Goal: Book appointment/travel/reservation

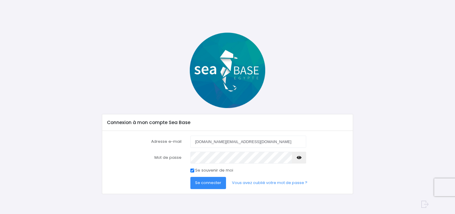
click at [193, 170] on input "Se souvenir de moi" at bounding box center [192, 171] width 4 height 4
checkbox input "false"
click at [198, 181] on span "Se connecter" at bounding box center [208, 183] width 26 height 6
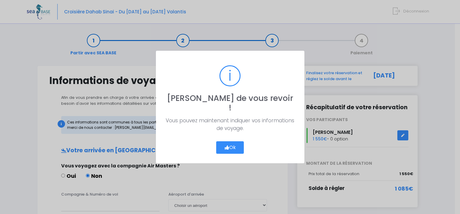
click at [227, 141] on button "Ok" at bounding box center [230, 147] width 28 height 12
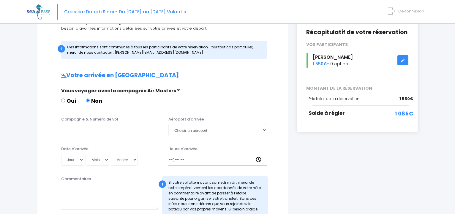
scroll to position [76, 0]
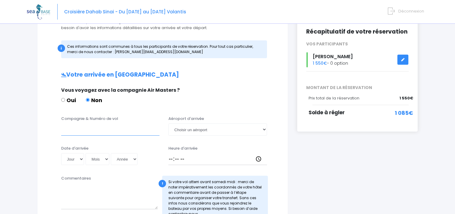
click at [124, 129] on input "Compagnie & Numéro de vol" at bounding box center [110, 129] width 99 height 12
type input "pegasus PC1094"
click at [168, 123] on select "Choisir un aéroport Hurghada Marsa Alam" at bounding box center [217, 129] width 99 height 12
select select "Hurghada"
click option "Hurghada" at bounding box center [0, 0] width 0 height 0
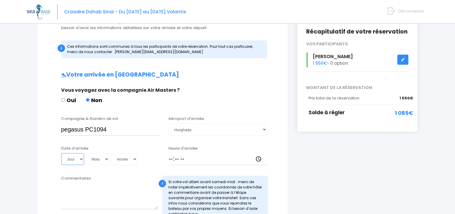
click at [61, 153] on select "Jour 01 02 03 04 05 06 07 08 09 10 11 12 13 14 15 16 17 18 19 20 21 22 23 24 25…" at bounding box center [72, 159] width 23 height 12
click option "21" at bounding box center [0, 0] width 0 height 0
click at [85, 153] on select "Mois 01 02 03 04 05 06 07 08 09 10 11 12" at bounding box center [97, 159] width 24 height 12
click at [61, 153] on select "Jour 01 02 03 04 05 06 07 08 09 10 11 12 13 14 15 16 17 18 19 20 21 22 23 24 25…" at bounding box center [72, 159] width 23 height 12
select select "22"
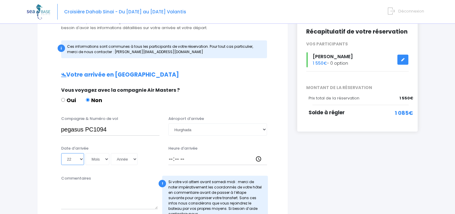
click option "22" at bounding box center [0, 0] width 0 height 0
click at [85, 153] on select "Mois 01 02 03 04 05 06 07 08 09 10 11 12" at bounding box center [97, 159] width 24 height 12
select select "11"
click option "11" at bounding box center [0, 0] width 0 height 0
click at [111, 153] on select "Année 2045 2044 2043 2042 2041 2040 2039 2038 2037 2036 2035 2034 2033 2032 203…" at bounding box center [124, 159] width 27 height 12
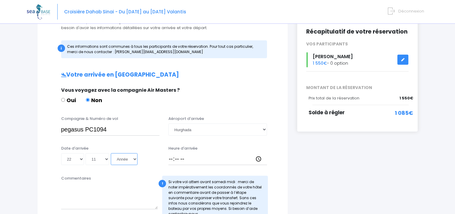
select select "2025"
click option "2025" at bounding box center [0, 0] width 0 height 0
type input "2025-11-22"
click at [170, 159] on input "Heure d'arrivée" at bounding box center [217, 159] width 99 height 12
click at [175, 158] on input "Heure d'arrivée" at bounding box center [217, 159] width 99 height 12
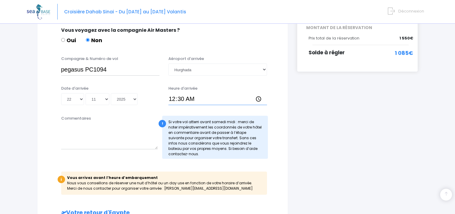
scroll to position [136, 0]
type input "00:29"
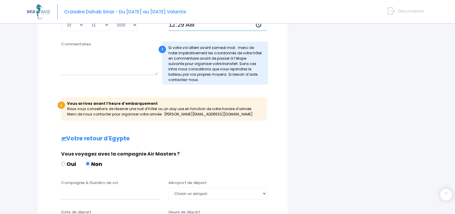
scroll to position [202, 0]
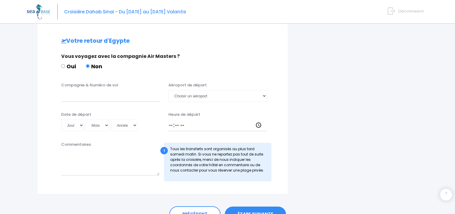
drag, startPoint x: 458, startPoint y: 212, endPoint x: 274, endPoint y: 205, distance: 184.4
click at [139, 98] on input "Compagnie & Numéro de vol" at bounding box center [110, 96] width 99 height 12
type input "PEGASUS PC625"
click at [168, 90] on select "Choisir un aéroport Hurghada Marsa Alam" at bounding box center [217, 96] width 99 height 12
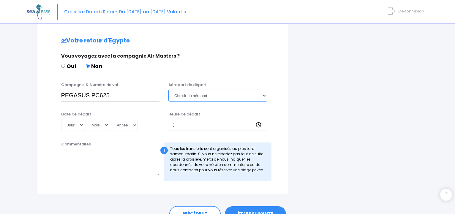
select select "Hurghada"
click option "Hurghada" at bounding box center [0, 0] width 0 height 0
click at [61, 119] on select "Jour 01 02 03 04 05 06 07 08 09 10 11 12 13 14 15 16 17 18 19 20 21 22 23 24 25…" at bounding box center [72, 125] width 23 height 12
select select "30"
click option "30" at bounding box center [0, 0] width 0 height 0
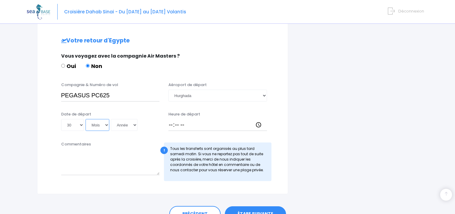
click at [85, 119] on select "Mois 01 02 03 04 05 06 07 08 09 10 11 12" at bounding box center [97, 125] width 24 height 12
select select "11"
click option "11" at bounding box center [0, 0] width 0 height 0
click at [111, 119] on select "Année 2045 2044 2043 2042 2041 2040 2039 2038 2037 2036 2035 2034 2033 2032 203…" at bounding box center [124, 125] width 27 height 12
select select "2025"
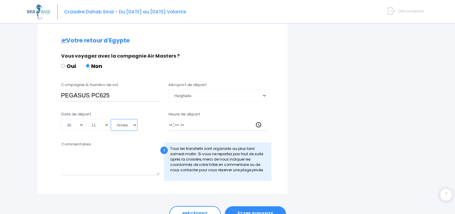
click option "2025" at bounding box center [0, 0] width 0 height 0
type input "2025-11-30"
click at [172, 123] on input "Heure de départ" at bounding box center [217, 125] width 99 height 12
type input "03:20"
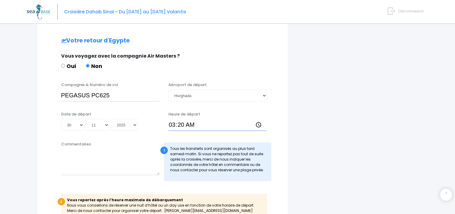
click at [196, 122] on input "03:20" at bounding box center [217, 125] width 99 height 12
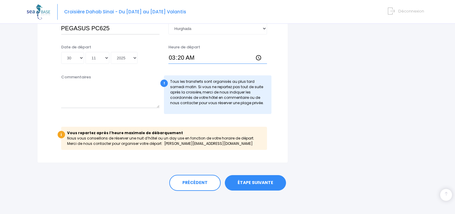
scroll to position [375, 0]
click at [267, 180] on link "ÉTAPE SUIVANTE" at bounding box center [255, 182] width 61 height 15
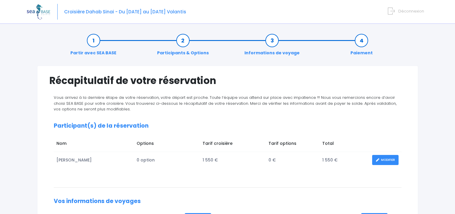
drag, startPoint x: 457, startPoint y: 4, endPoint x: 455, endPoint y: 53, distance: 49.3
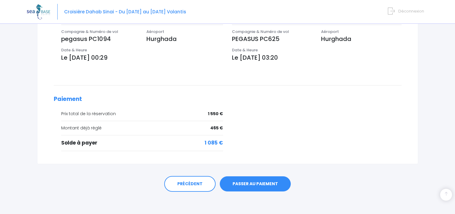
scroll to position [204, 0]
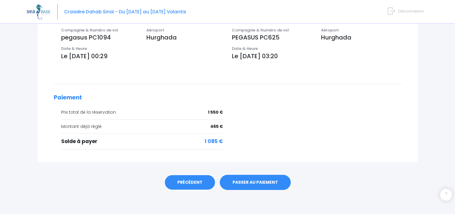
click at [196, 179] on link "PRÉCÉDENT" at bounding box center [189, 183] width 51 height 16
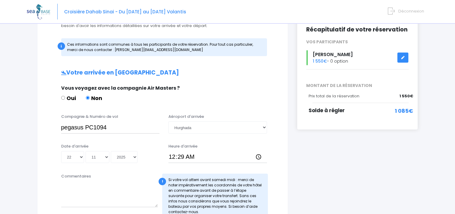
scroll to position [91, 0]
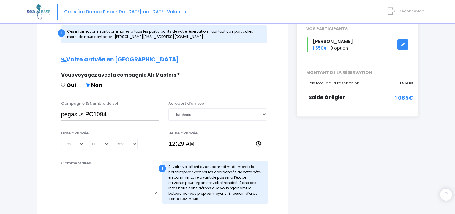
click at [188, 142] on input "00:29" at bounding box center [217, 144] width 99 height 12
drag, startPoint x: 188, startPoint y: 142, endPoint x: 184, endPoint y: 142, distance: 3.6
click at [184, 142] on input "00:29" at bounding box center [217, 144] width 99 height 12
type input "00:30"
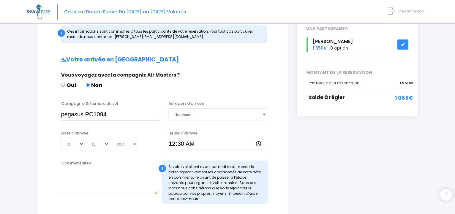
click at [122, 178] on textarea "Commentaires" at bounding box center [109, 181] width 97 height 26
click at [78, 170] on textarea "Commentaires" at bounding box center [109, 181] width 97 height 26
click at [68, 168] on textarea "Commentaires" at bounding box center [109, 181] width 97 height 26
click at [68, 164] on label "Commentaires" at bounding box center [76, 163] width 30 height 6
click at [68, 168] on textarea "Commentaires" at bounding box center [109, 181] width 97 height 26
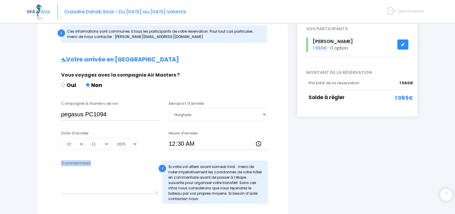
click at [68, 164] on label "Commentaires" at bounding box center [76, 163] width 30 height 6
click at [68, 168] on textarea "Commentaires" at bounding box center [109, 181] width 97 height 26
click at [68, 164] on label "Commentaires" at bounding box center [76, 163] width 30 height 6
click at [68, 168] on textarea "Commentaires" at bounding box center [109, 181] width 97 height 26
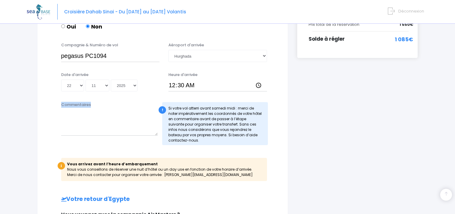
scroll to position [112, 0]
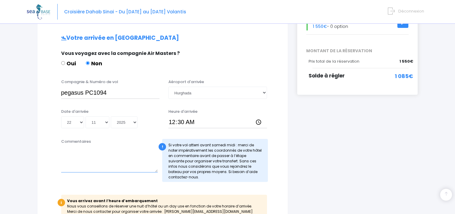
click at [104, 147] on textarea "Commentaires" at bounding box center [109, 159] width 97 height 26
type textarea "h"
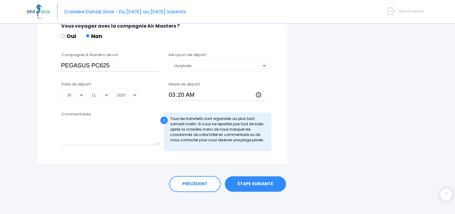
scroll to position [340, 0]
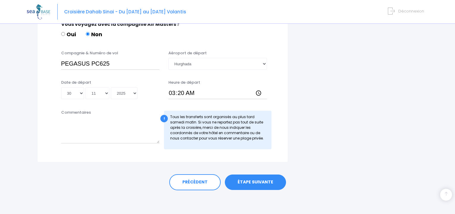
type textarea "[GEOGRAPHIC_DATA][PERSON_NAME]"
click at [257, 180] on link "ÉTAPE SUIVANTE" at bounding box center [255, 182] width 61 height 15
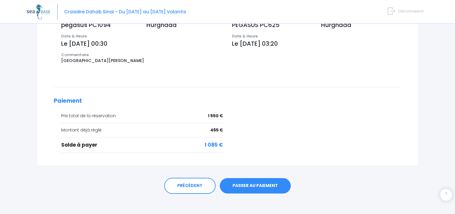
scroll to position [220, 0]
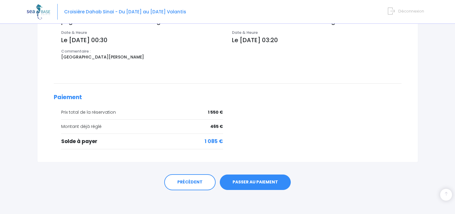
drag, startPoint x: 457, startPoint y: 211, endPoint x: 394, endPoint y: 212, distance: 63.5
click at [193, 179] on link "PRÉCÉDENT" at bounding box center [189, 182] width 51 height 16
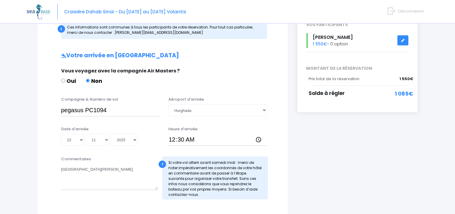
drag, startPoint x: 457, startPoint y: 212, endPoint x: 366, endPoint y: 178, distance: 97.5
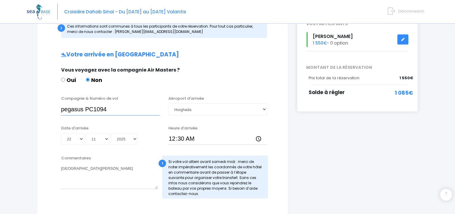
click at [120, 112] on input "pegasus PC1094" at bounding box center [110, 109] width 99 height 12
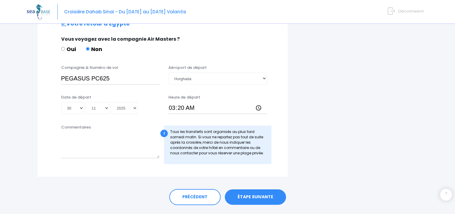
scroll to position [307, 0]
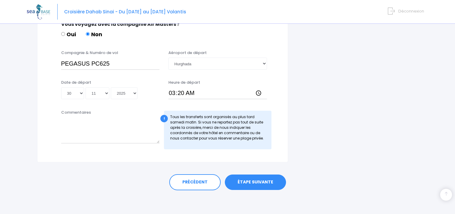
type input "pegasus PC620"
click at [262, 180] on link "ÉTAPE SUIVANTE" at bounding box center [255, 182] width 61 height 15
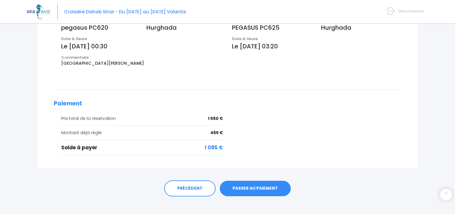
scroll to position [220, 0]
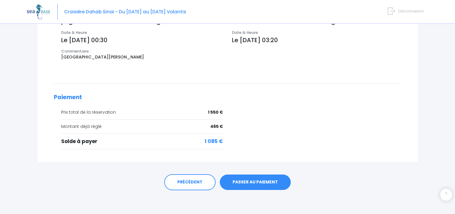
click at [255, 180] on link "PASSER AU PAIEMENT" at bounding box center [255, 182] width 71 height 15
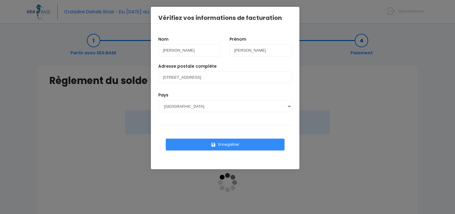
click at [229, 143] on button "Enregistrer" at bounding box center [225, 145] width 119 height 12
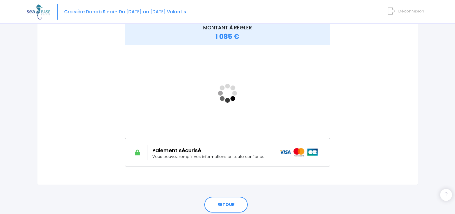
scroll to position [91, 0]
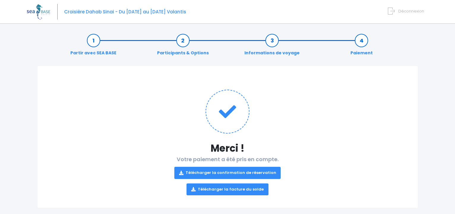
click at [231, 171] on link "Télécharger la confirmation de réservation" at bounding box center [227, 173] width 107 height 12
click at [242, 188] on link "Télécharger la facture du solde" at bounding box center [227, 189] width 82 height 12
